Goal: Task Accomplishment & Management: Manage account settings

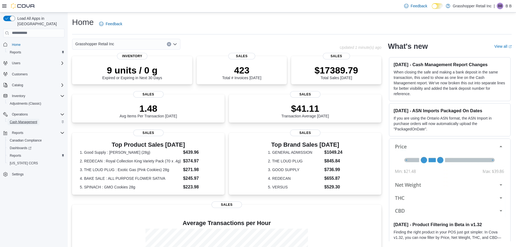
click at [26, 120] on span "Cash Management" at bounding box center [23, 122] width 27 height 4
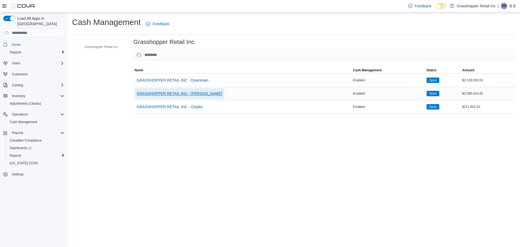
click at [170, 93] on span "GRASSHOPPER RETAIL INC - [PERSON_NAME]" at bounding box center [179, 93] width 85 height 5
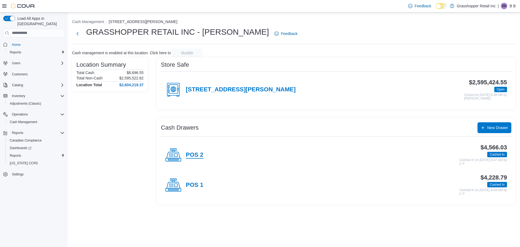
click at [194, 154] on h4 "POS 2" at bounding box center [195, 154] width 18 height 7
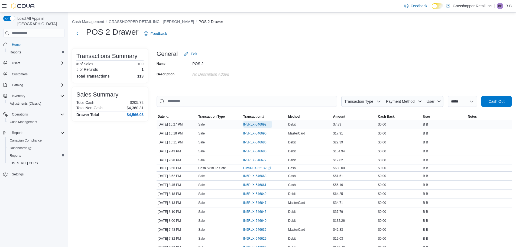
click at [254, 123] on span "IN5RLX-546692" at bounding box center [254, 124] width 23 height 4
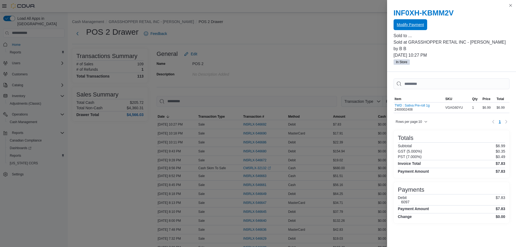
click at [405, 23] on span "Modify Payment" at bounding box center [410, 24] width 27 height 5
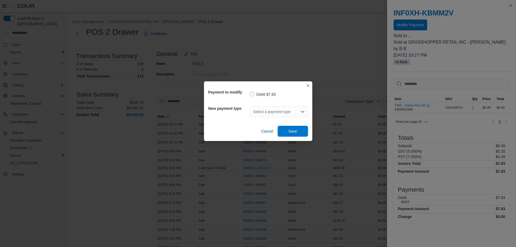
click at [303, 110] on icon "Open list of options" at bounding box center [302, 111] width 4 height 4
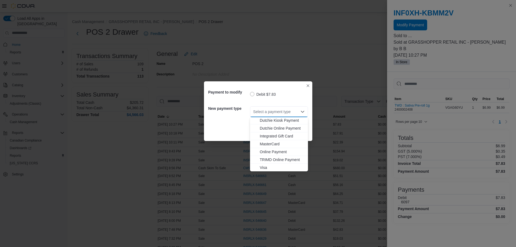
scroll to position [40, 0]
click at [267, 142] on span "MasterCard" at bounding box center [282, 143] width 45 height 5
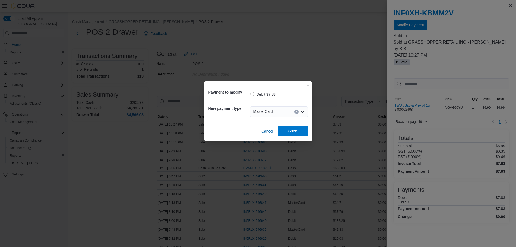
click at [289, 129] on span "Save" at bounding box center [292, 130] width 9 height 5
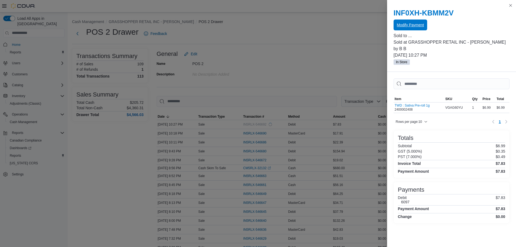
scroll to position [0, 0]
